Goal: Information Seeking & Learning: Learn about a topic

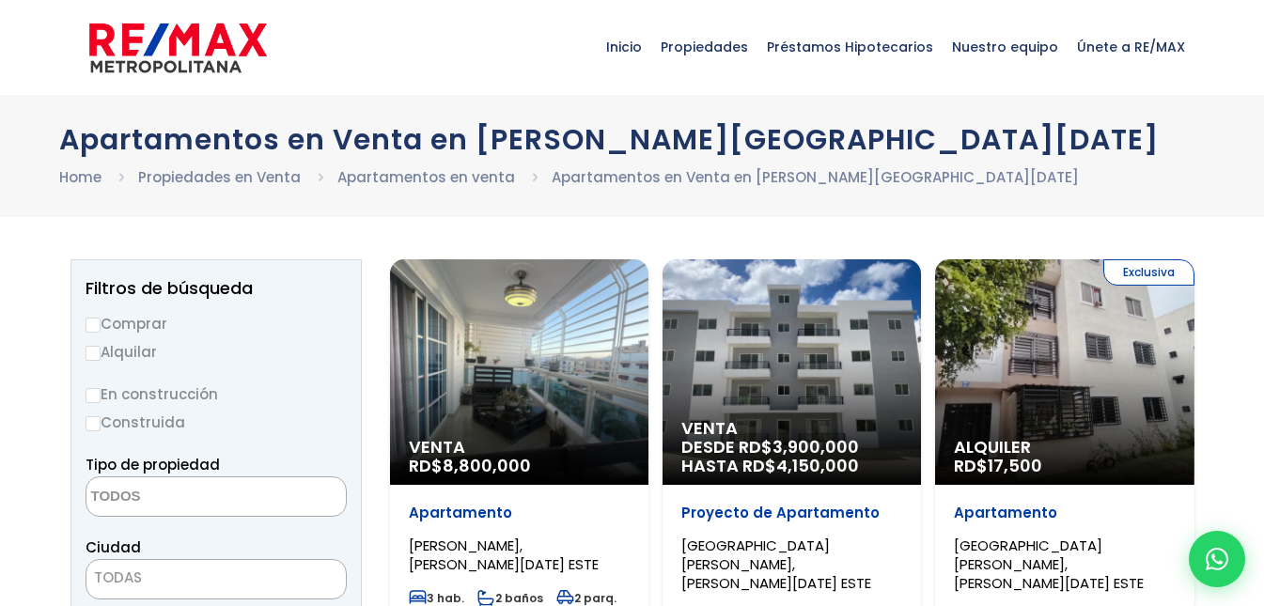
select select
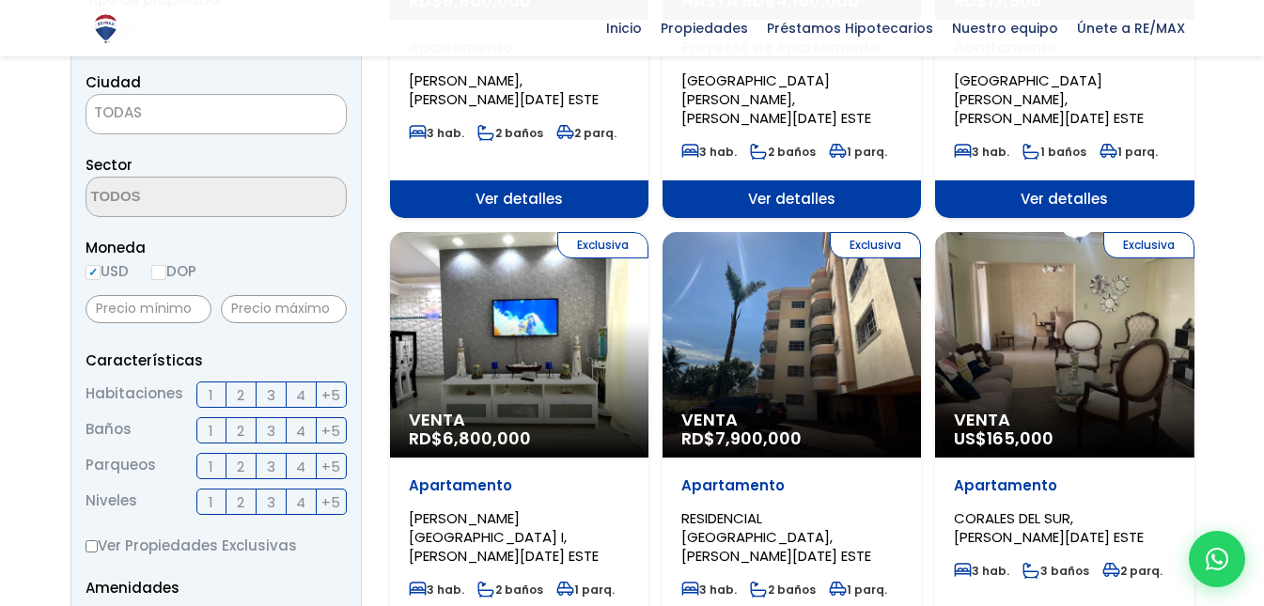
scroll to position [480, 0]
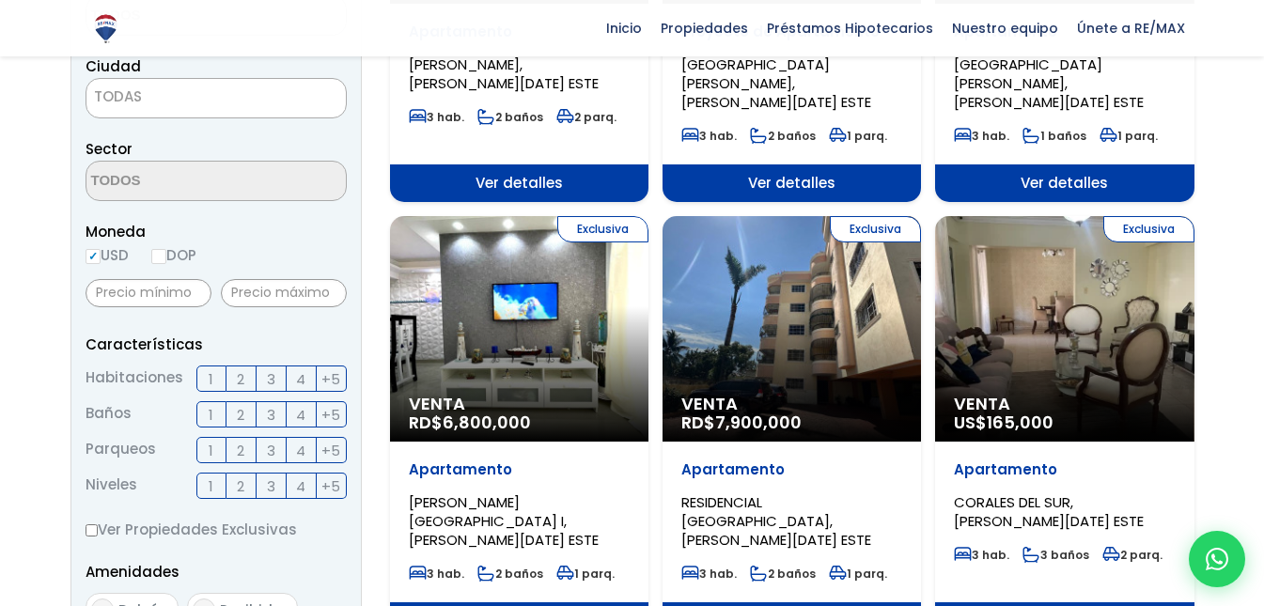
click at [752, 316] on div "Exclusiva Venta RD$ 7,900,000" at bounding box center [791, 328] width 258 height 225
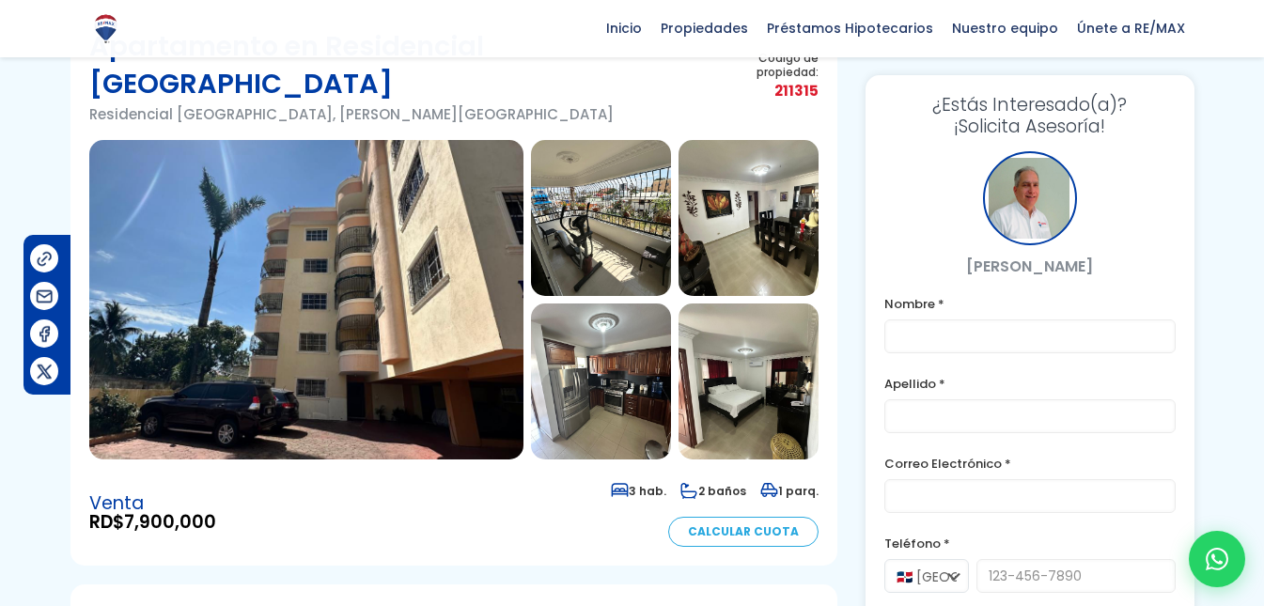
scroll to position [94, 0]
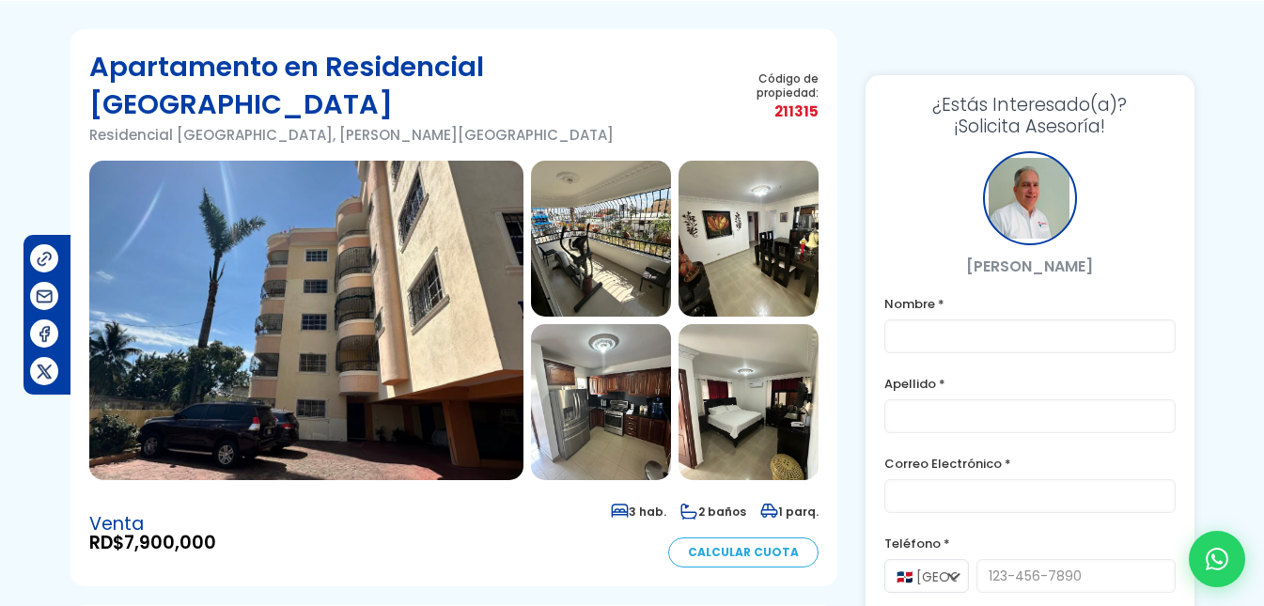
click at [645, 214] on img at bounding box center [601, 239] width 140 height 156
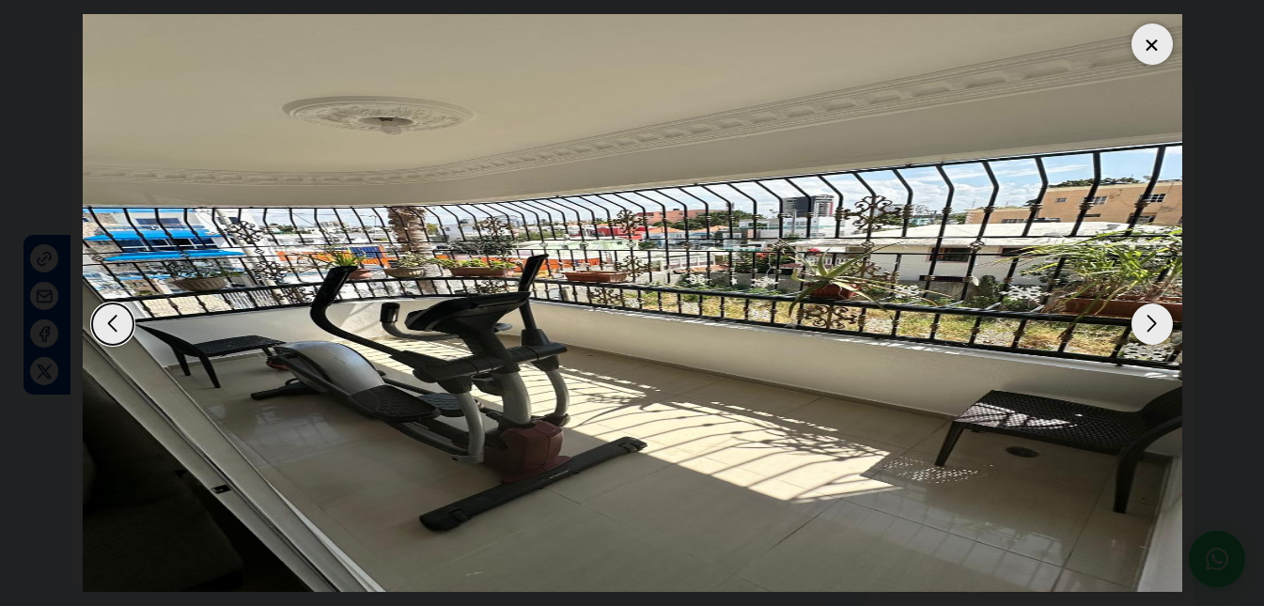
click at [1142, 328] on div "Next slide" at bounding box center [1151, 323] width 41 height 41
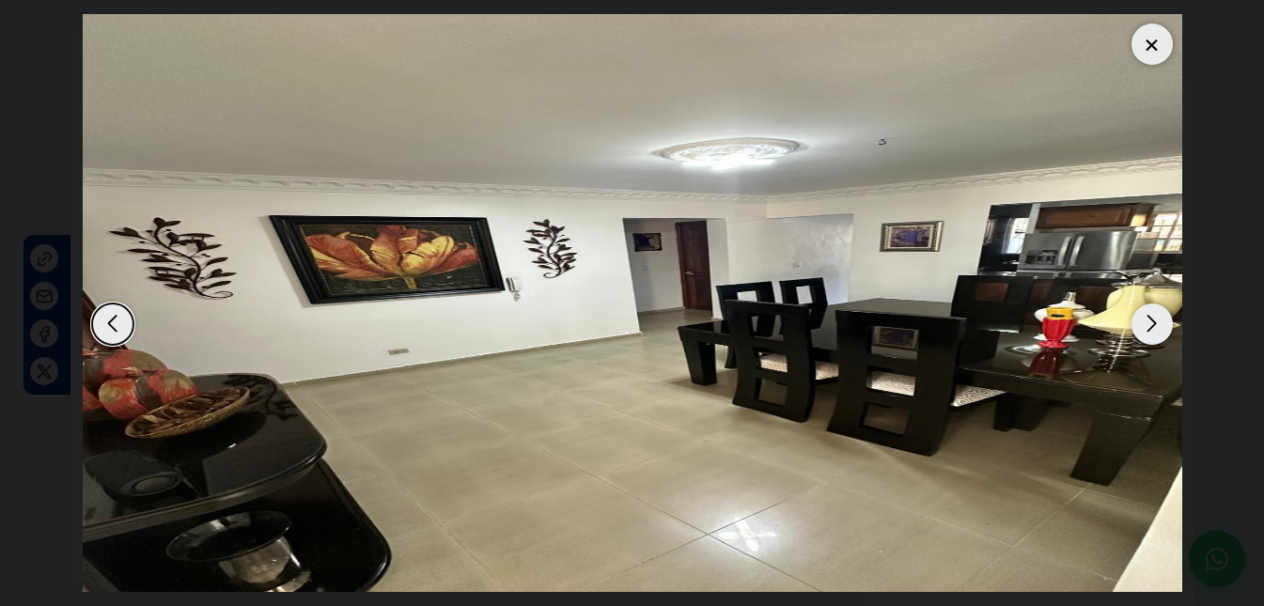
click at [1142, 326] on div "Next slide" at bounding box center [1151, 323] width 41 height 41
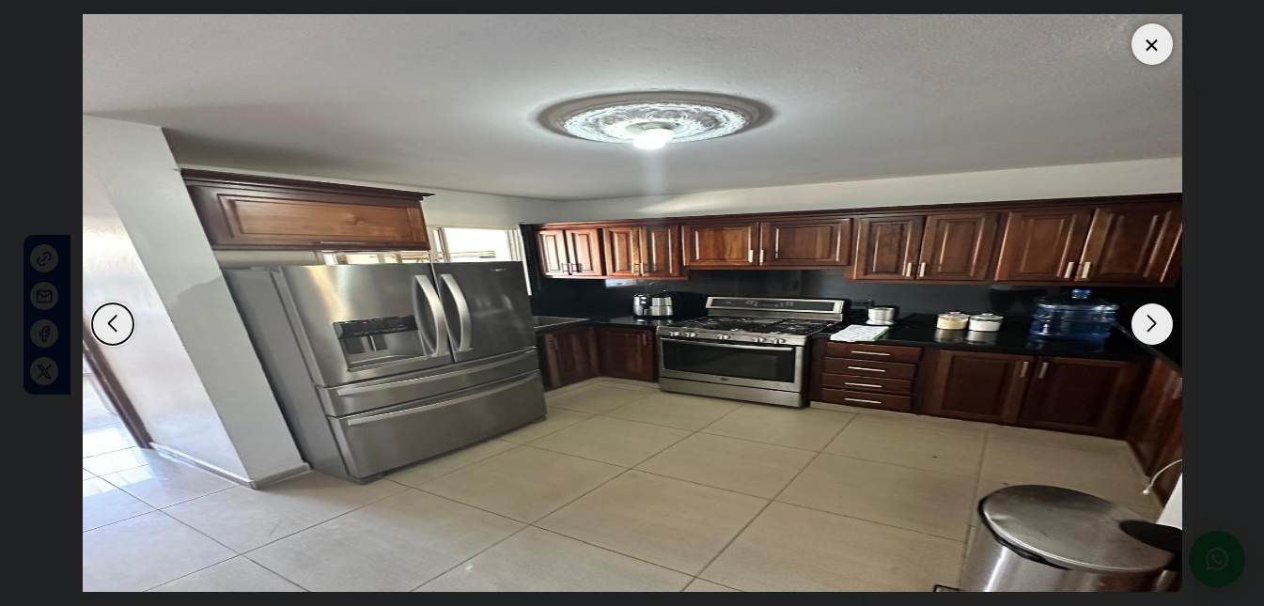
click at [1142, 326] on div "Next slide" at bounding box center [1151, 323] width 41 height 41
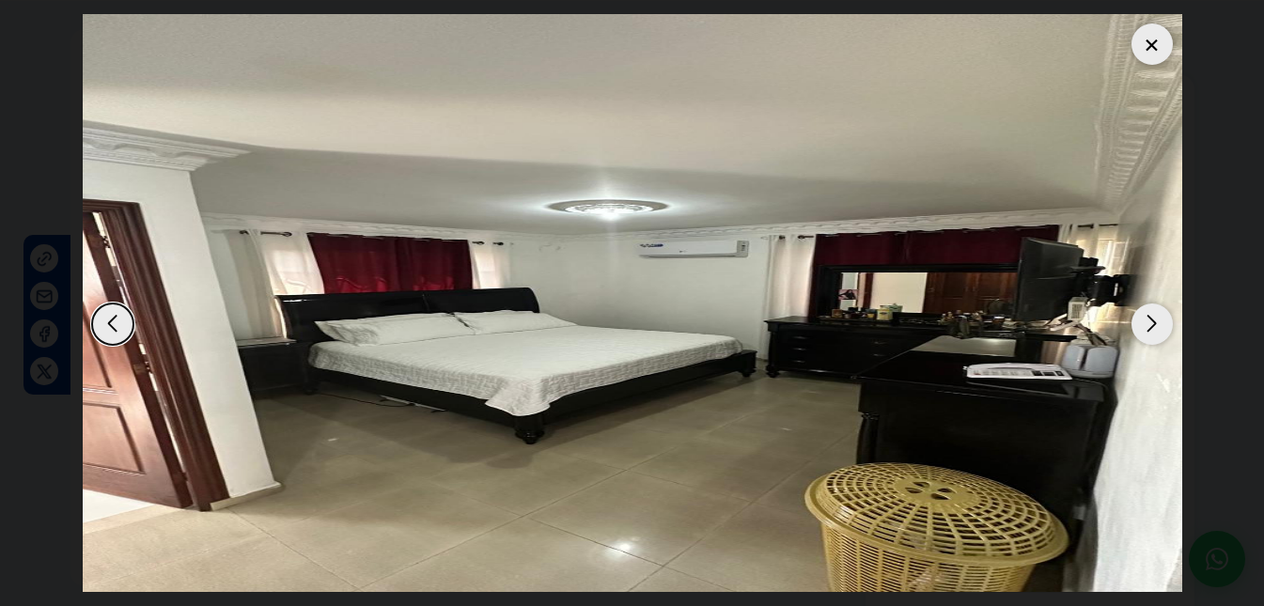
click at [1142, 326] on div "Next slide" at bounding box center [1151, 323] width 41 height 41
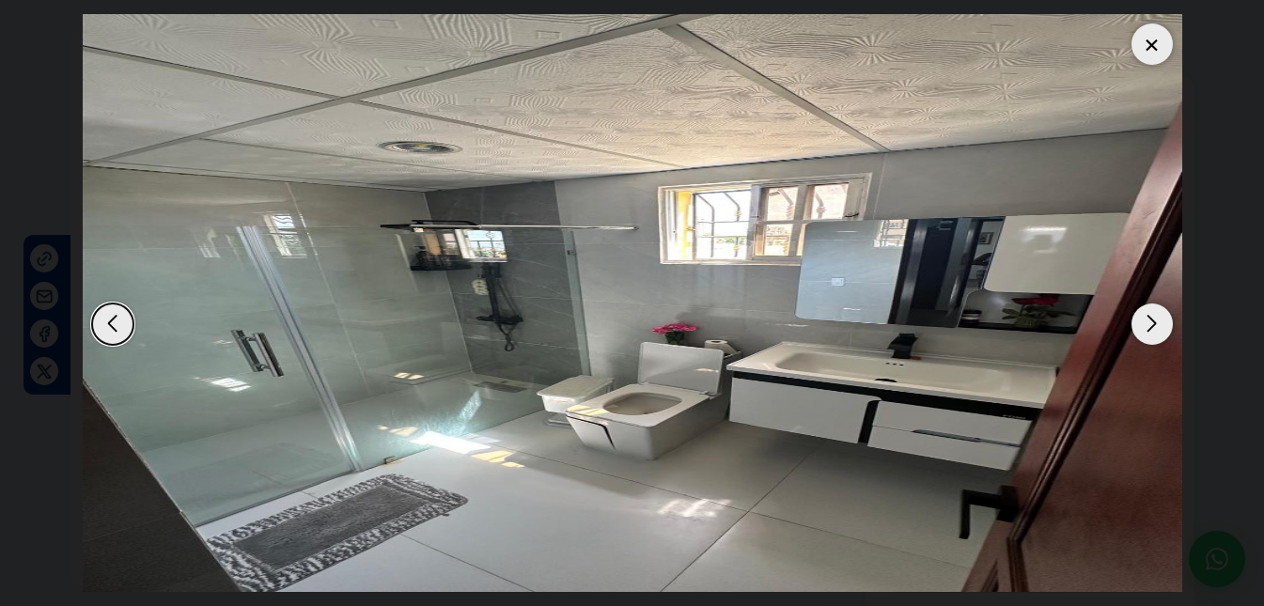
click at [1142, 326] on div "Next slide" at bounding box center [1151, 323] width 41 height 41
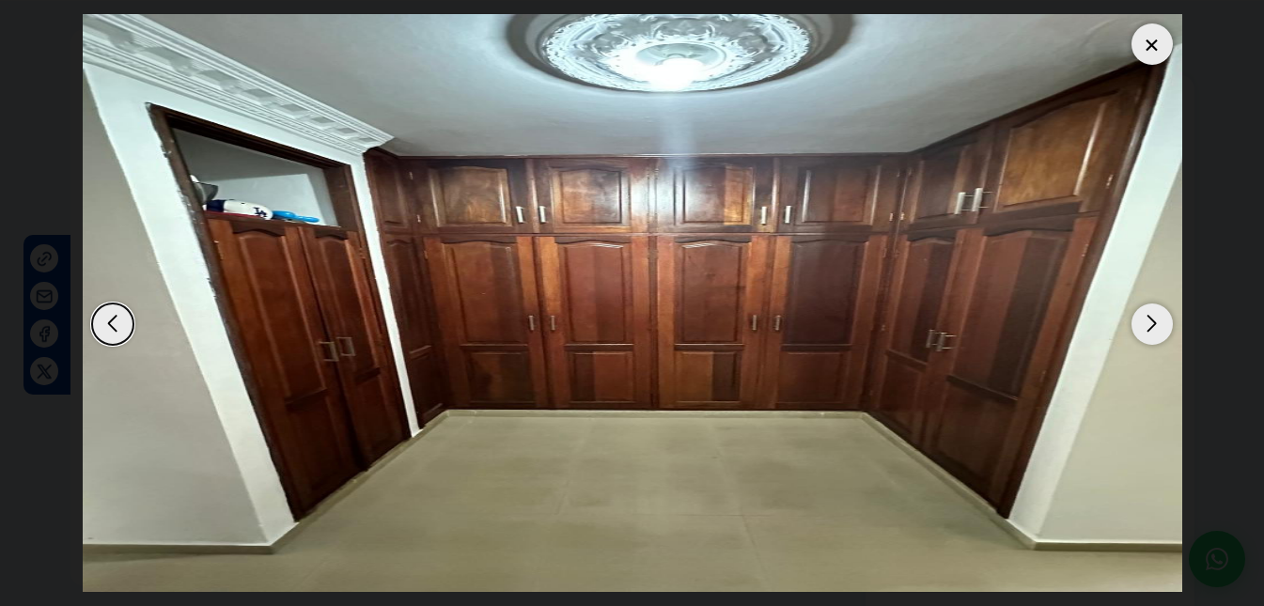
click at [1142, 326] on div "Next slide" at bounding box center [1151, 323] width 41 height 41
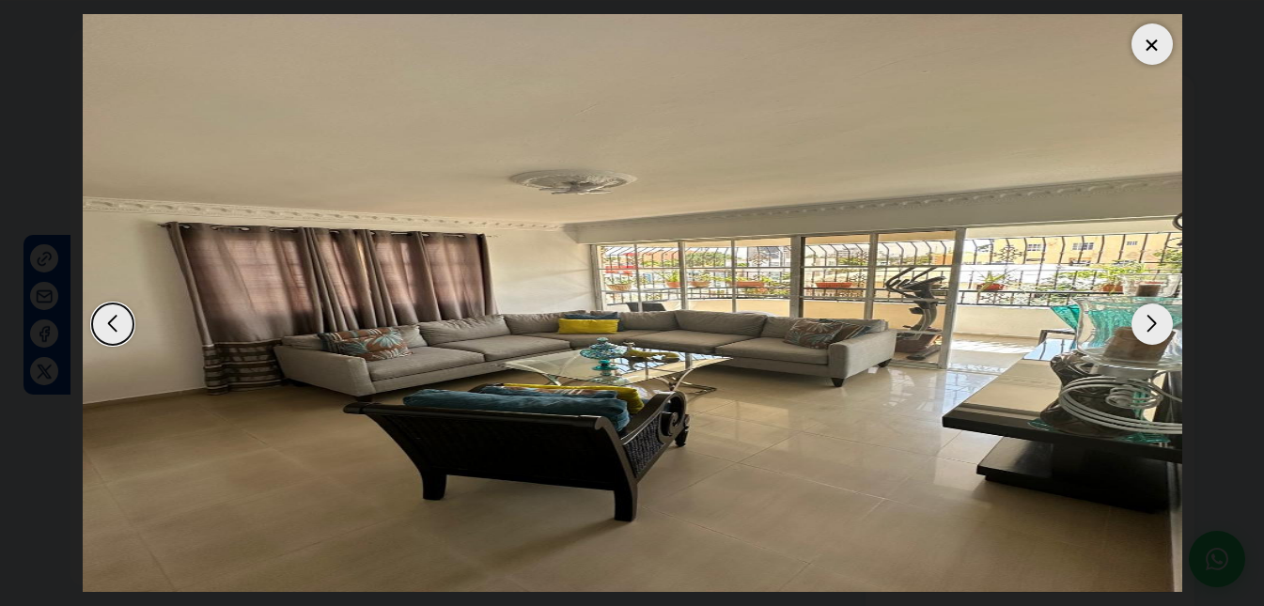
click at [1142, 326] on div "Next slide" at bounding box center [1151, 323] width 41 height 41
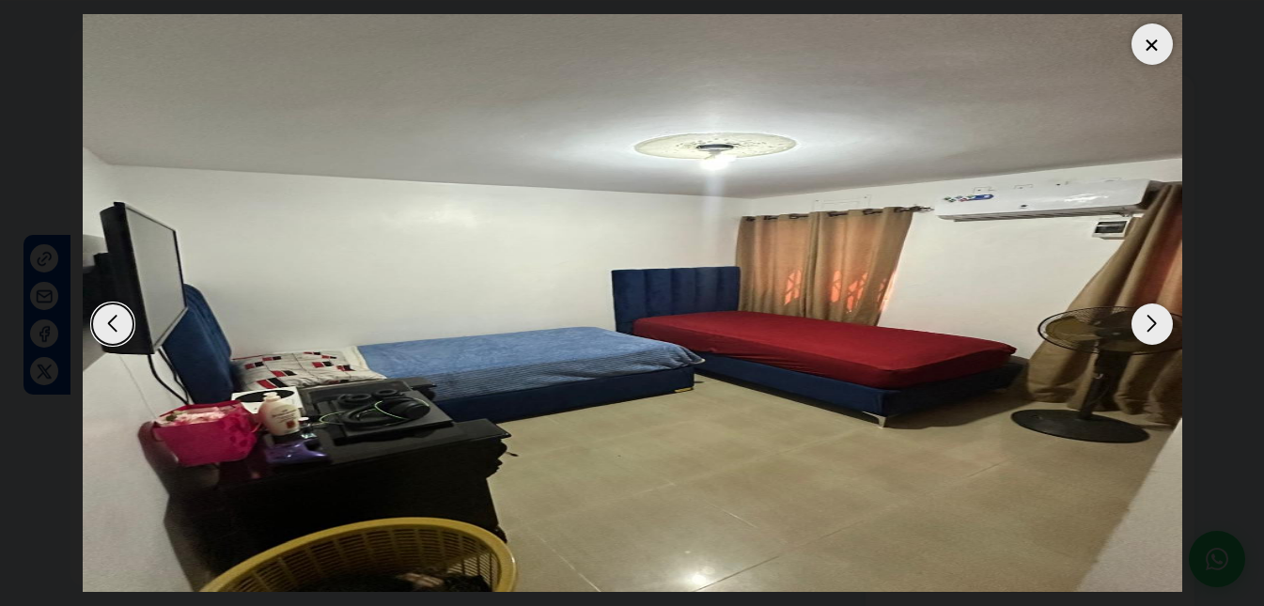
click at [1142, 326] on div "Next slide" at bounding box center [1151, 323] width 41 height 41
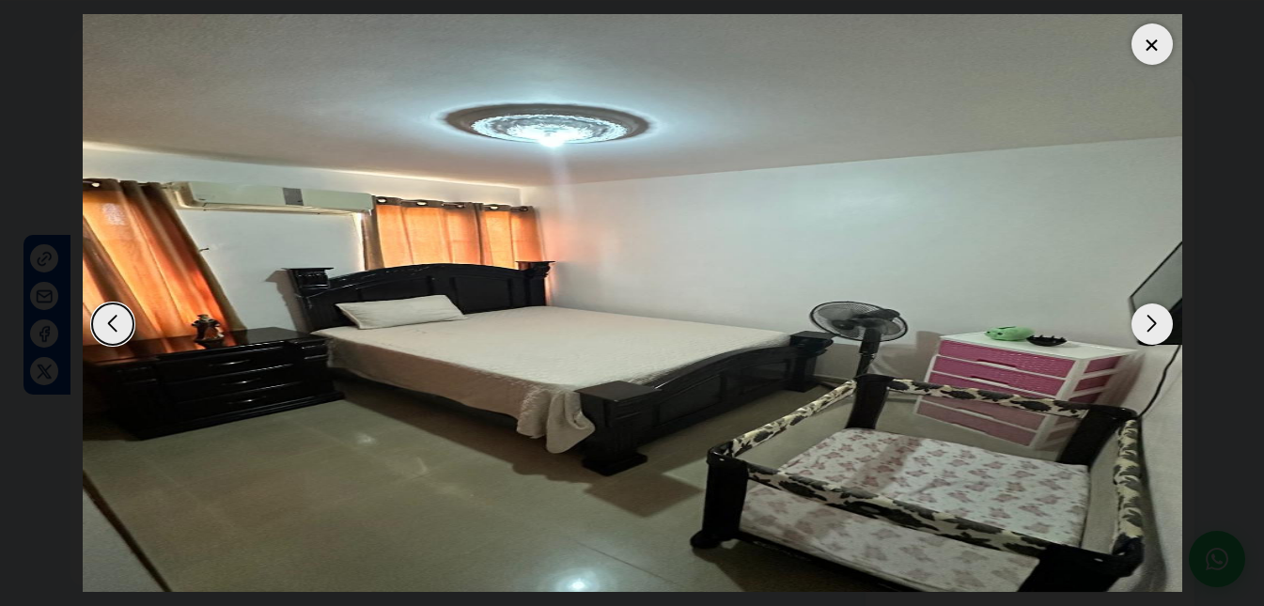
click at [1142, 326] on div "Next slide" at bounding box center [1151, 323] width 41 height 41
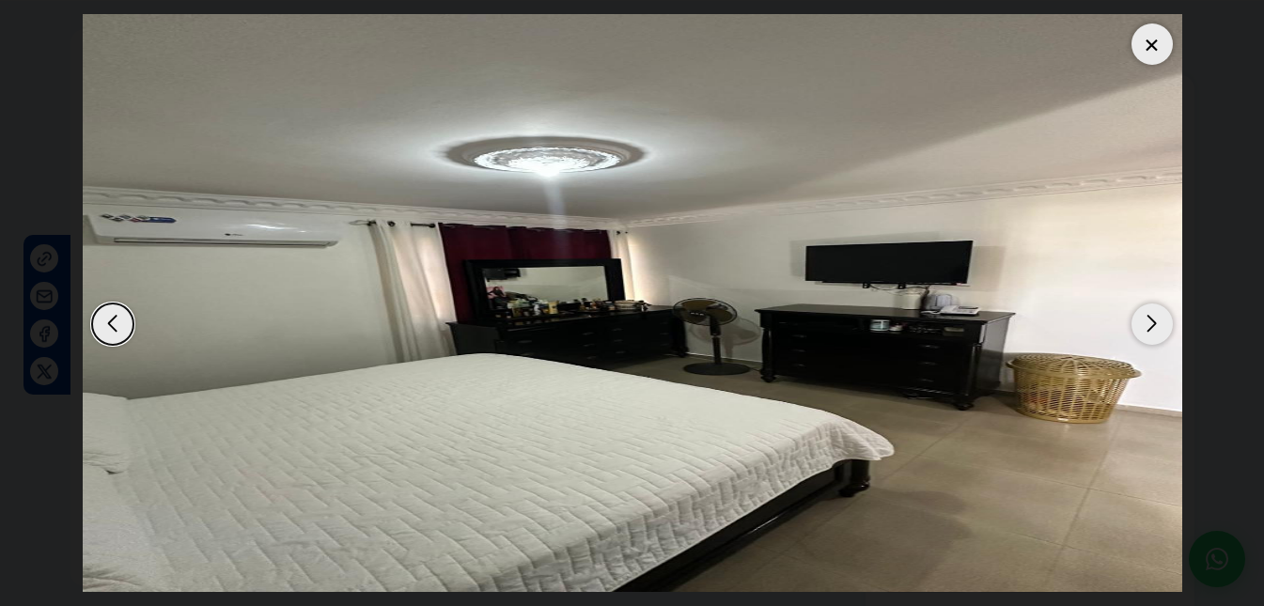
click at [1156, 50] on div at bounding box center [1151, 43] width 41 height 41
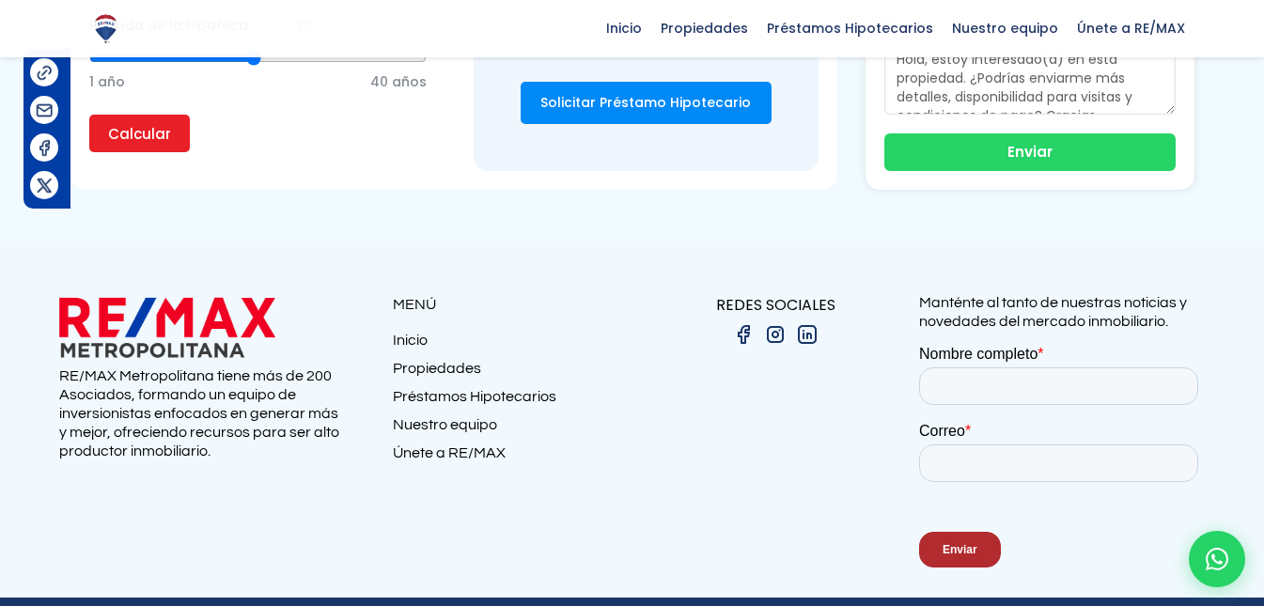
scroll to position [1779, 0]
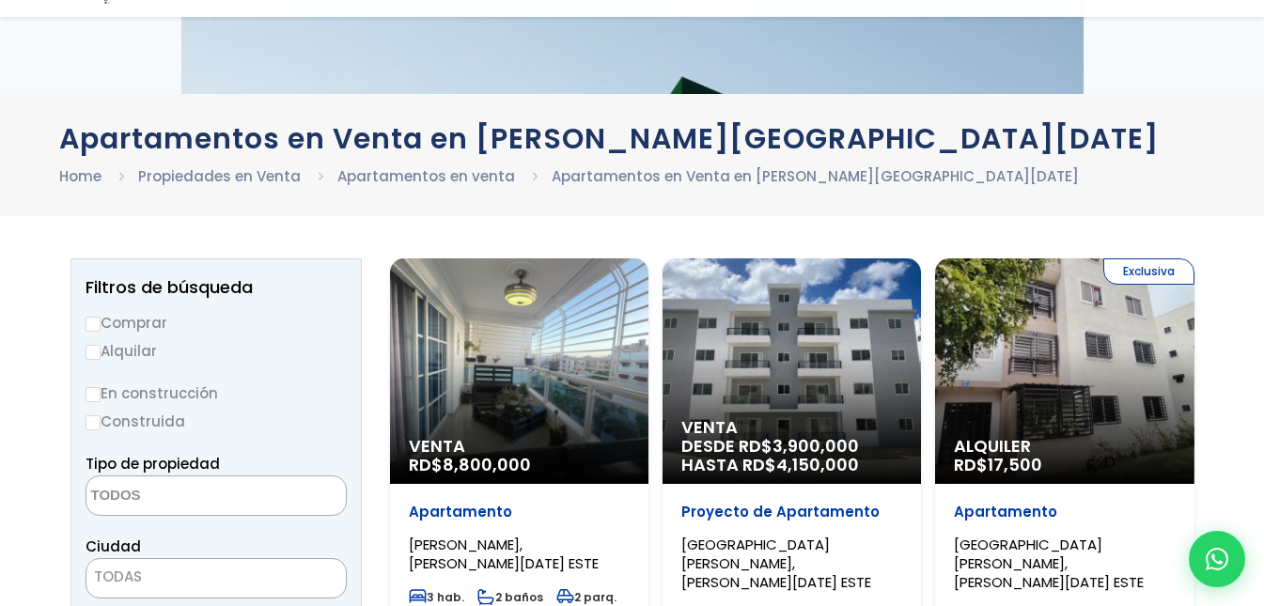
select select
